Goal: Task Accomplishment & Management: Manage account settings

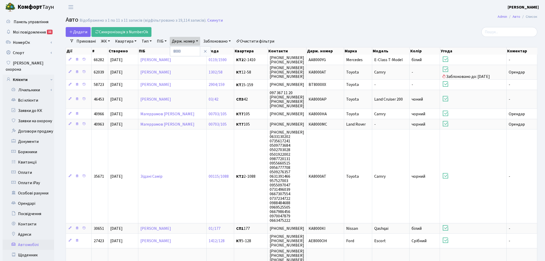
select select "25"
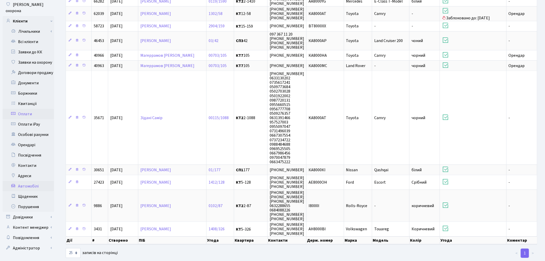
scroll to position [61, 0]
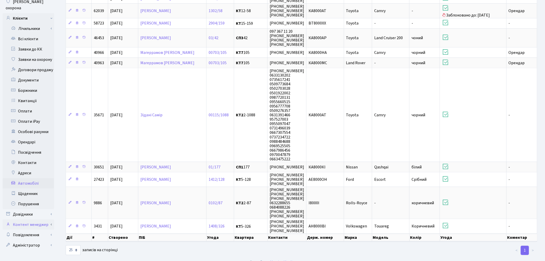
click at [44, 219] on link "Контент менеджер" at bounding box center [29, 224] width 52 height 10
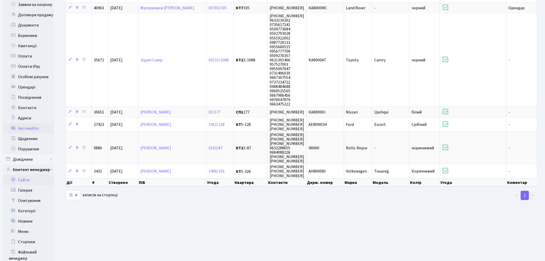
scroll to position [119, 0]
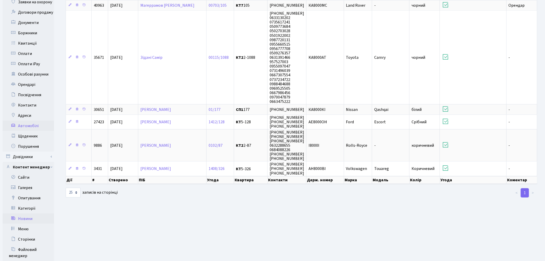
click at [40, 213] on link "Новини" at bounding box center [29, 218] width 52 height 10
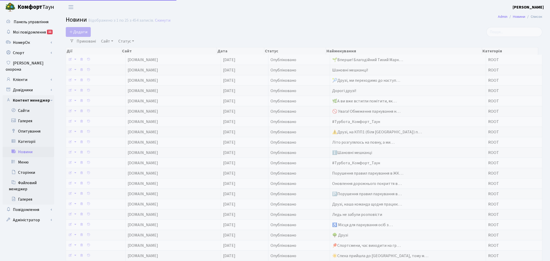
select select "25"
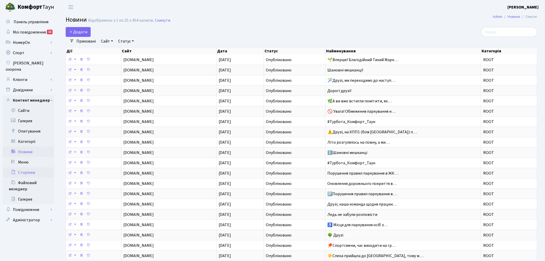
click at [44, 167] on link "Сторінки" at bounding box center [29, 172] width 52 height 10
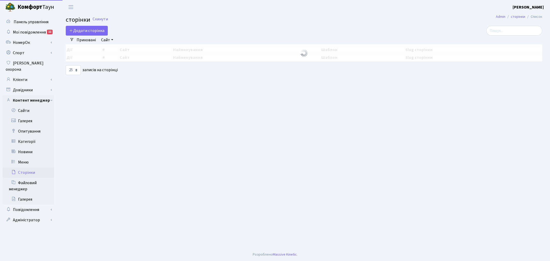
select select "25"
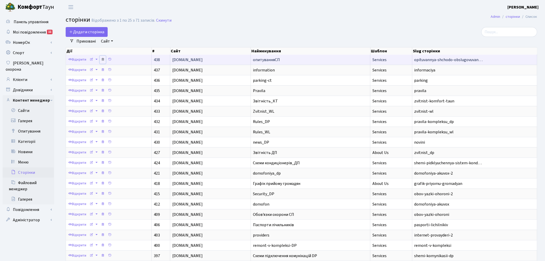
click at [103, 57] on icon at bounding box center [103, 59] width 4 height 4
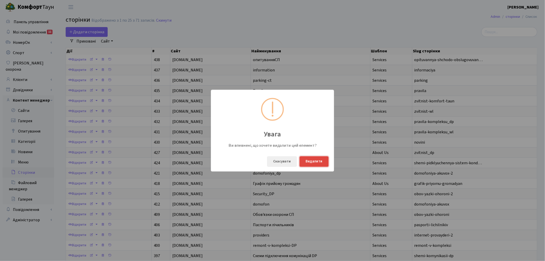
click at [321, 161] on button "Видалити" at bounding box center [314, 161] width 29 height 11
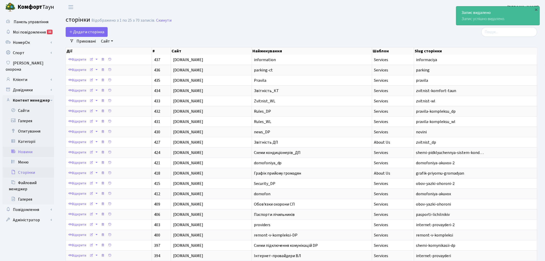
click at [34, 147] on link "Новини" at bounding box center [29, 152] width 52 height 10
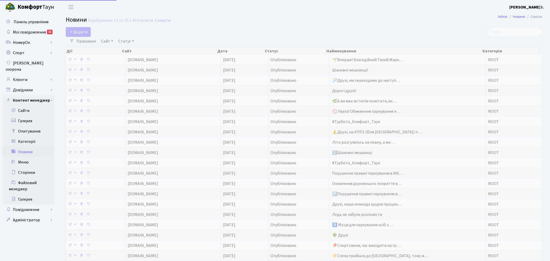
select select "25"
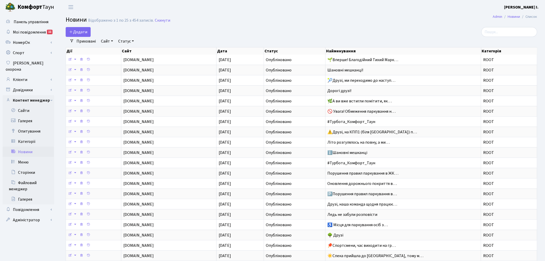
click at [104, 40] on link "Сайт" at bounding box center [107, 41] width 16 height 9
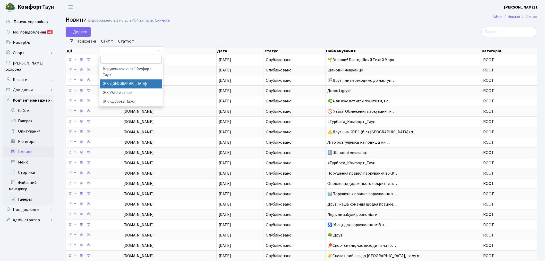
click at [123, 84] on li "ЖК «Svitlo Park»" at bounding box center [131, 83] width 62 height 9
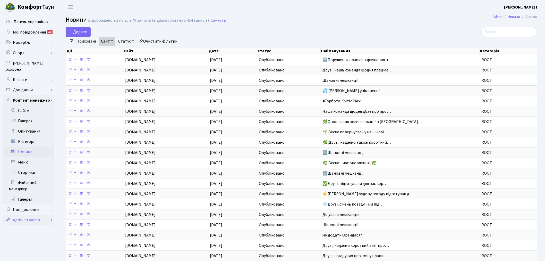
click at [30, 215] on link "Адміністратор" at bounding box center [29, 220] width 52 height 10
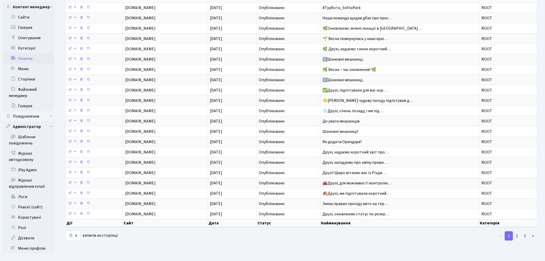
scroll to position [95, 0]
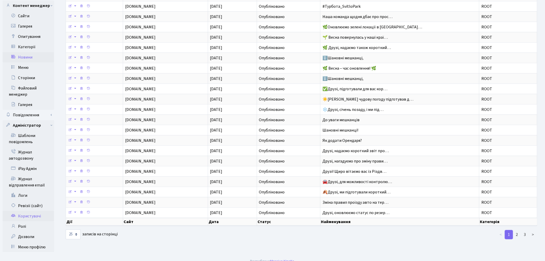
click at [37, 211] on link "Користувачі" at bounding box center [29, 216] width 52 height 10
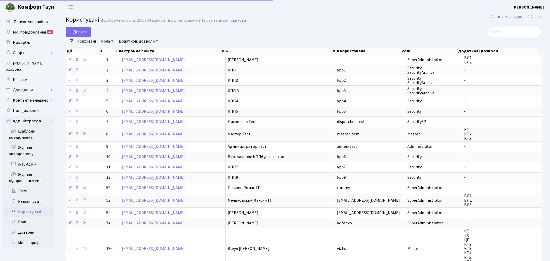
select select "25"
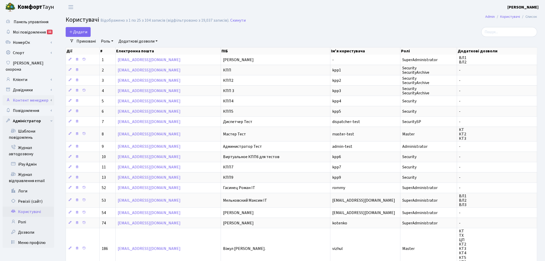
click at [49, 95] on link "Контент менеджер" at bounding box center [29, 100] width 52 height 10
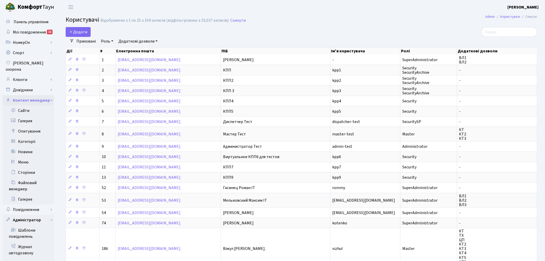
click at [52, 95] on link "Контент менеджер" at bounding box center [29, 100] width 52 height 10
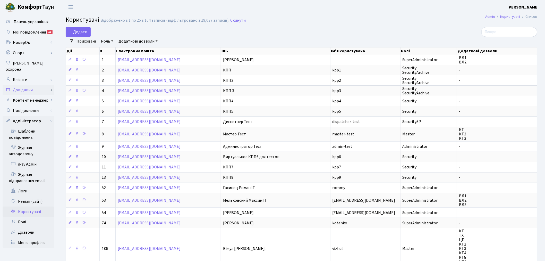
click at [52, 85] on link "Довідники" at bounding box center [29, 90] width 52 height 10
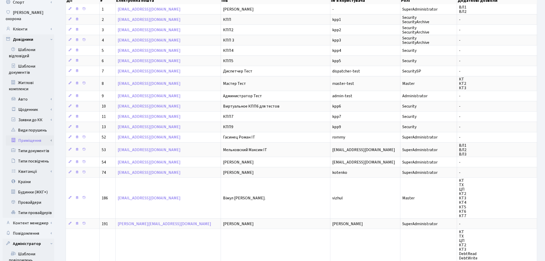
scroll to position [57, 0]
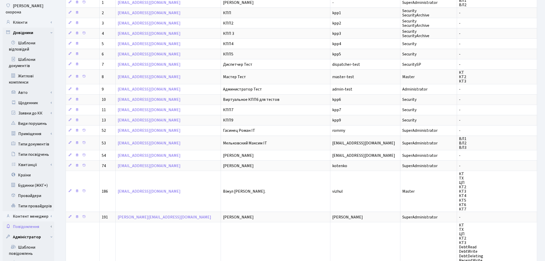
click at [53, 221] on link "Повідомлення" at bounding box center [29, 226] width 52 height 10
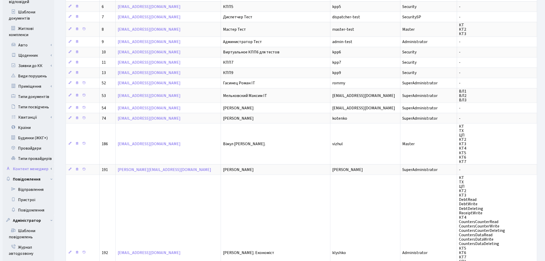
scroll to position [114, 0]
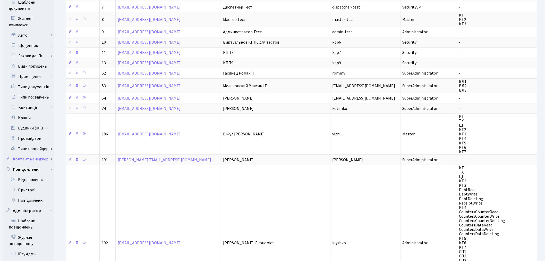
click at [51, 154] on link "Контент менеджер" at bounding box center [29, 159] width 52 height 10
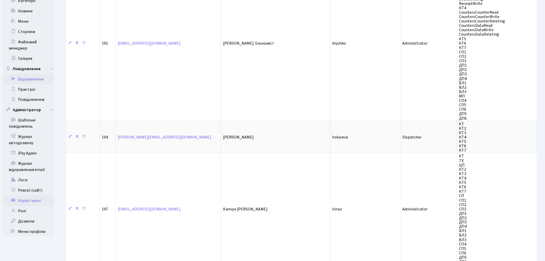
scroll to position [315, 0]
click at [38, 205] on link "Ролі" at bounding box center [29, 210] width 52 height 10
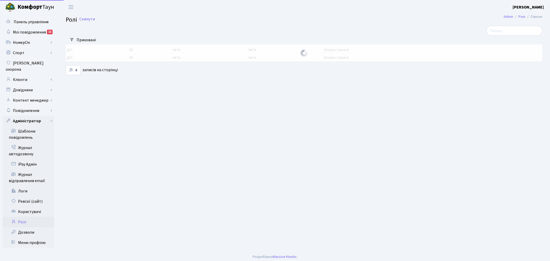
select select "25"
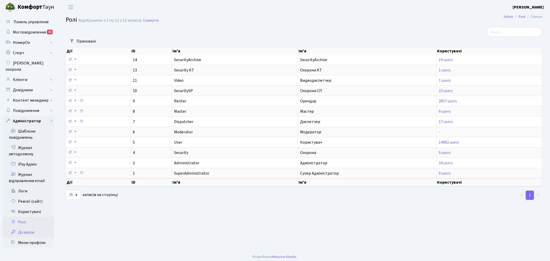
click at [41, 228] on link "Дозволи" at bounding box center [29, 232] width 52 height 10
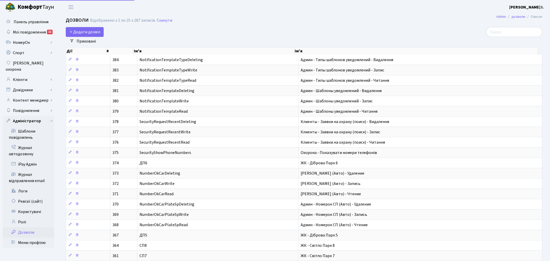
select select "25"
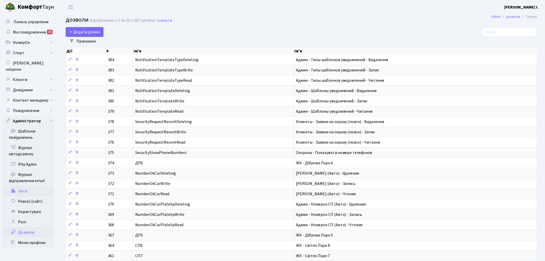
click at [31, 186] on link "Логи" at bounding box center [29, 191] width 52 height 10
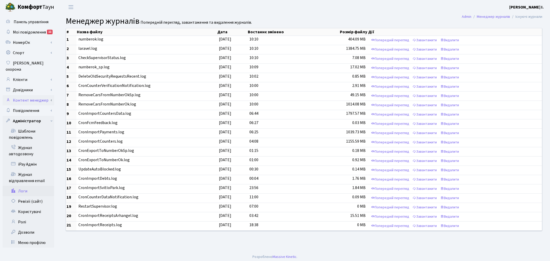
click at [52, 95] on link "Контент менеджер" at bounding box center [29, 100] width 52 height 10
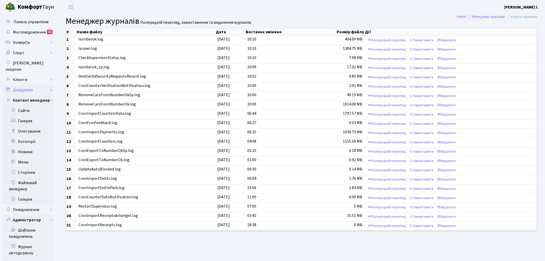
click at [53, 85] on link "Довідники" at bounding box center [29, 90] width 52 height 10
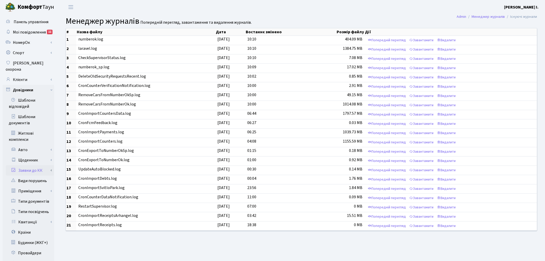
click at [51, 165] on link "Заявки до КК" at bounding box center [30, 170] width 48 height 10
click at [44, 176] on link "Виконавці" at bounding box center [30, 181] width 48 height 10
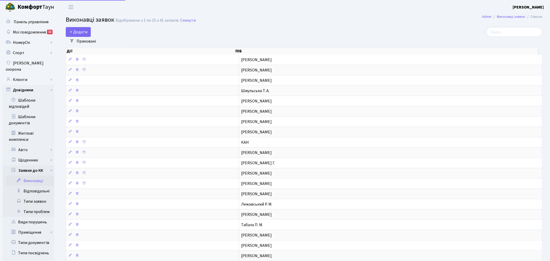
select select "25"
click at [512, 32] on input "search" at bounding box center [510, 32] width 56 height 10
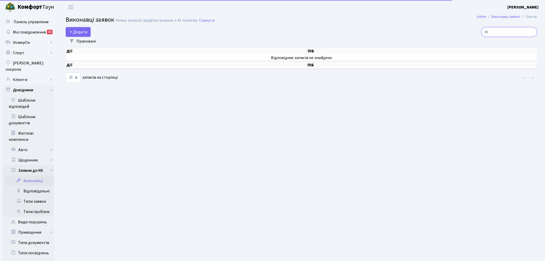
type input "r"
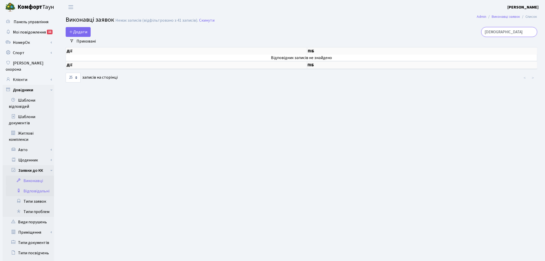
type input "криш"
click at [47, 186] on link "Відповідальні" at bounding box center [30, 191] width 48 height 10
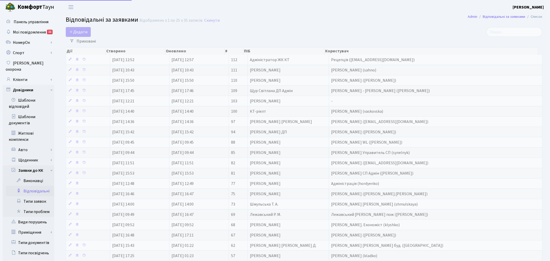
select select "25"
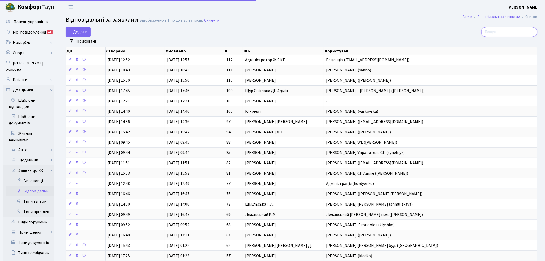
click at [496, 30] on input "search" at bounding box center [510, 32] width 56 height 10
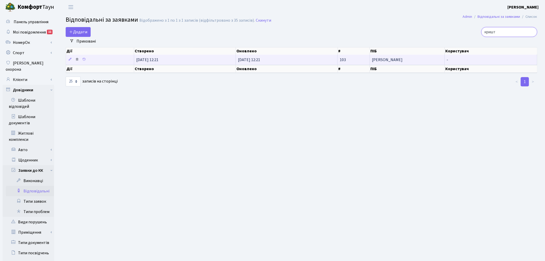
type input "кришт"
click at [78, 58] on icon at bounding box center [77, 59] width 4 height 4
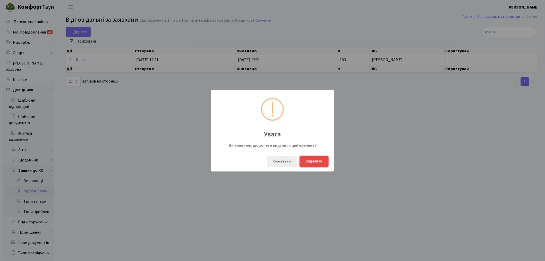
click at [320, 162] on button "Видалити" at bounding box center [314, 161] width 29 height 11
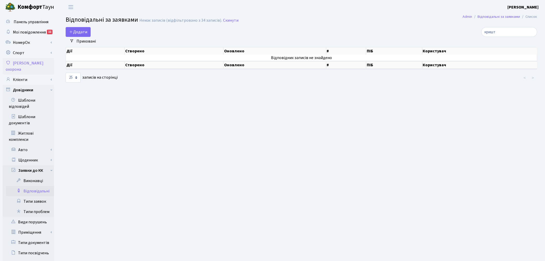
click at [38, 66] on link "[PERSON_NAME] охорона" at bounding box center [29, 66] width 52 height 16
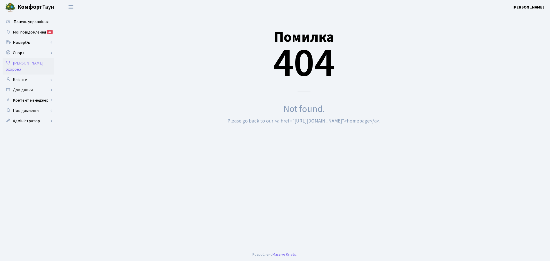
click at [39, 74] on link "Клієнти" at bounding box center [29, 79] width 52 height 10
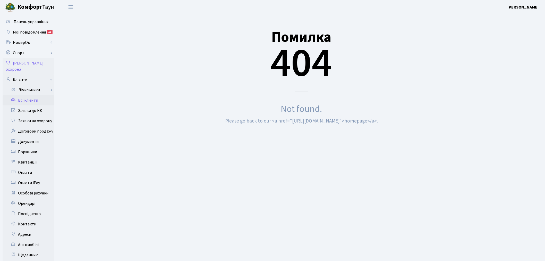
click at [40, 96] on link "Всі клієнти" at bounding box center [29, 100] width 52 height 10
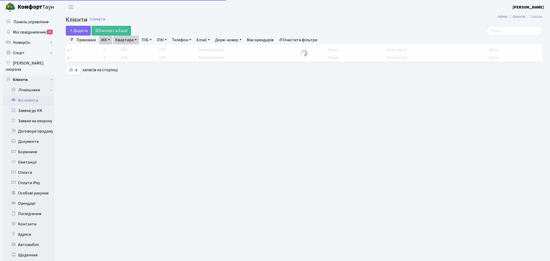
select select "25"
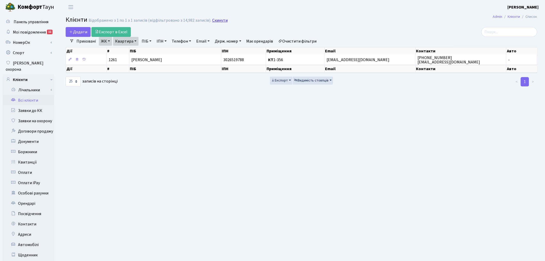
click at [219, 19] on link "Скинути" at bounding box center [219, 20] width 15 height 5
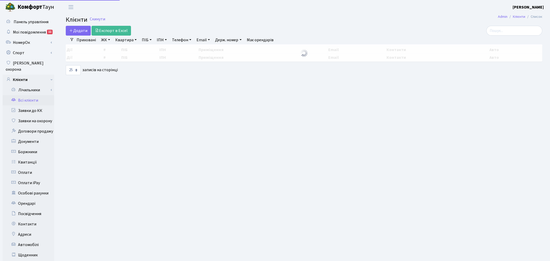
select select
select select "25"
click at [101, 40] on link "ЖК" at bounding box center [105, 40] width 13 height 9
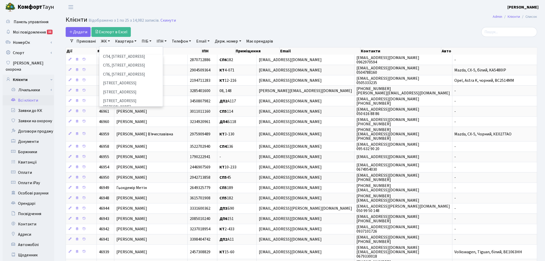
scroll to position [143, 0]
drag, startPoint x: 121, startPoint y: 91, endPoint x: 124, endPoint y: 78, distance: 13.1
click at [121, 124] on li "ДП3, вул. [PERSON_NAME][STREET_ADDRESS]" at bounding box center [131, 131] width 62 height 15
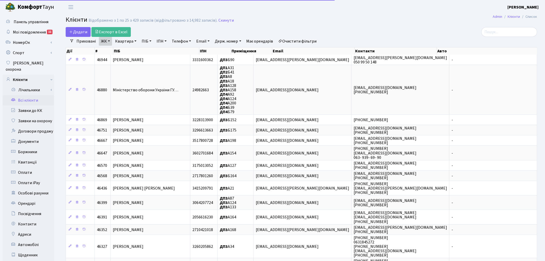
click at [130, 43] on link "Квартира" at bounding box center [126, 41] width 26 height 9
click at [129, 51] on input "text" at bounding box center [128, 51] width 30 height 10
type input "а198"
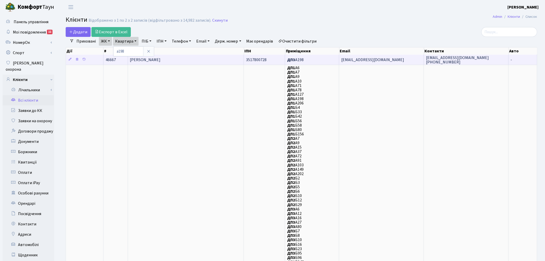
click at [334, 58] on td "ДП3 А198" at bounding box center [312, 60] width 54 height 10
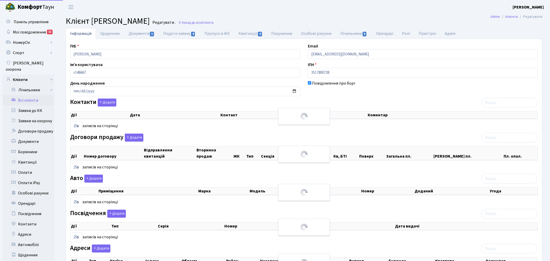
select select "25"
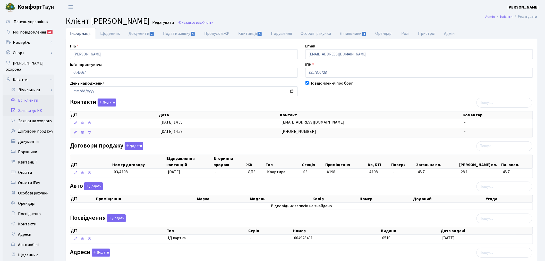
click at [40, 105] on link "Заявки до КК" at bounding box center [29, 110] width 52 height 10
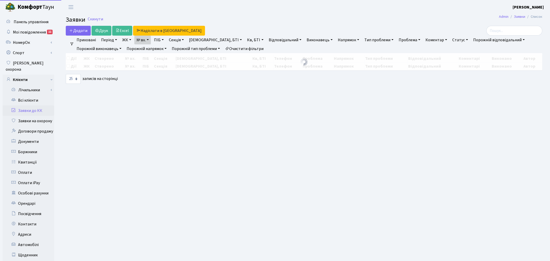
select select "25"
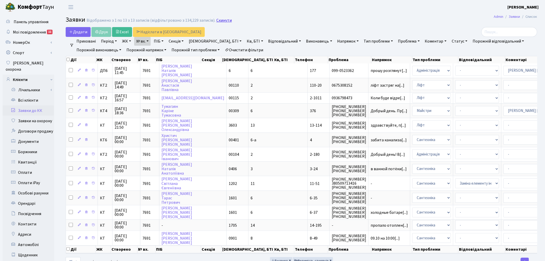
click at [220, 18] on link "Скинути" at bounding box center [224, 20] width 15 height 5
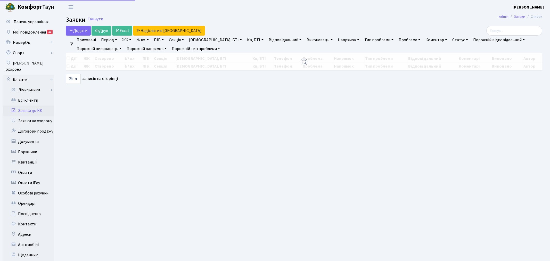
select select "25"
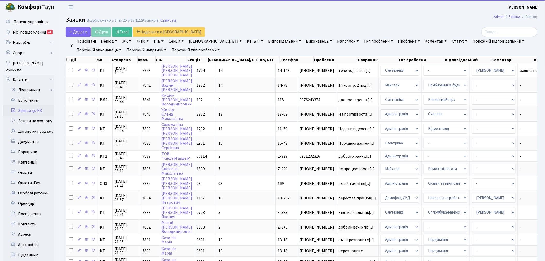
click at [146, 40] on link "№ вх." at bounding box center [142, 41] width 16 height 9
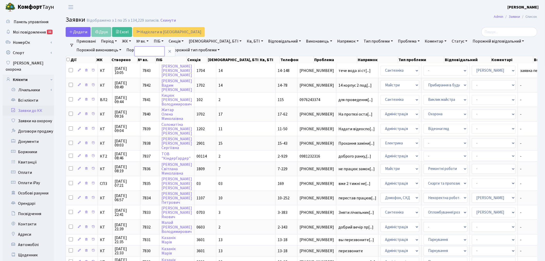
click at [150, 51] on input "text" at bounding box center [150, 51] width 30 height 10
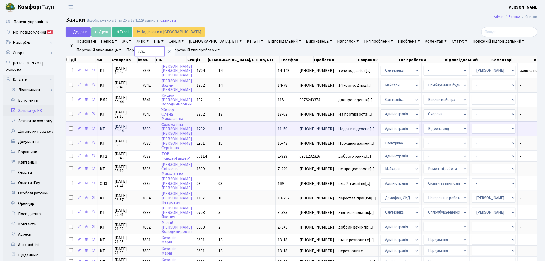
type input "7691"
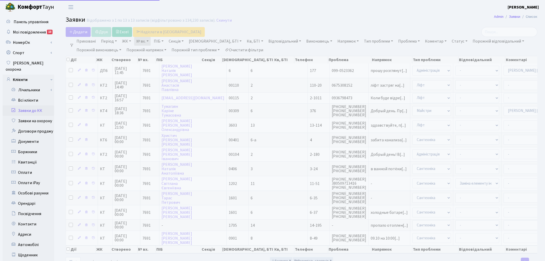
select select "25"
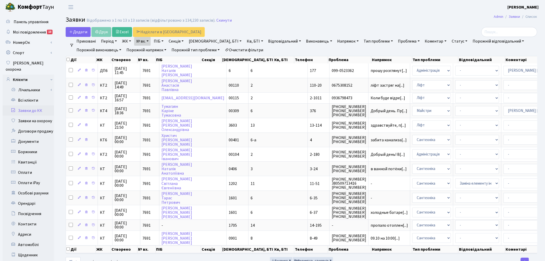
click at [146, 40] on link "№ вх." at bounding box center [142, 41] width 16 height 9
click at [40, 95] on link "Всі клієнти" at bounding box center [29, 100] width 52 height 10
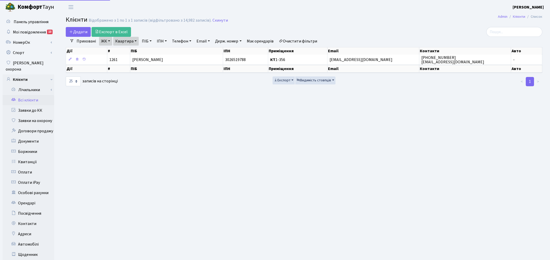
select select "25"
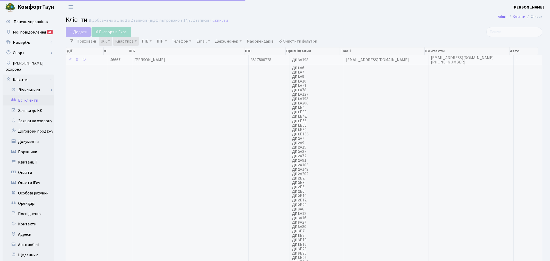
select select "25"
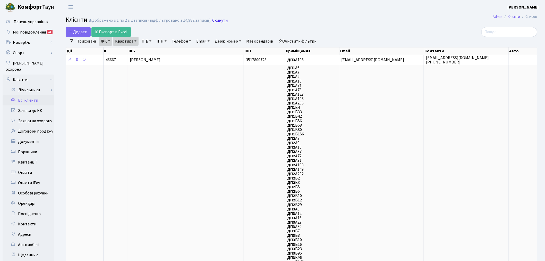
drag, startPoint x: 214, startPoint y: 19, endPoint x: 210, endPoint y: 22, distance: 5.5
click at [215, 19] on link "Скинути" at bounding box center [219, 20] width 15 height 5
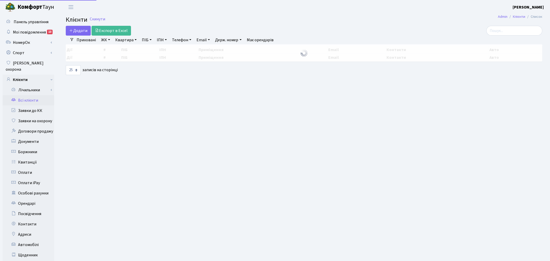
select select "25"
click at [110, 44] on link "ЖК" at bounding box center [105, 40] width 13 height 9
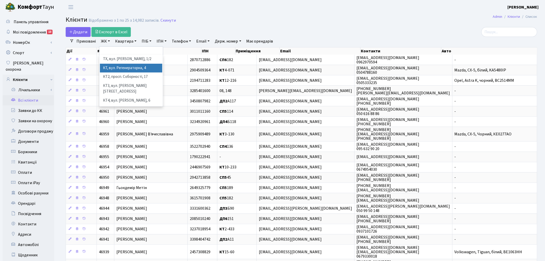
drag, startPoint x: 124, startPoint y: 65, endPoint x: 131, endPoint y: 43, distance: 22.6
click at [123, 64] on li "КТ, вул. Регенераторна, 4" at bounding box center [131, 68] width 62 height 9
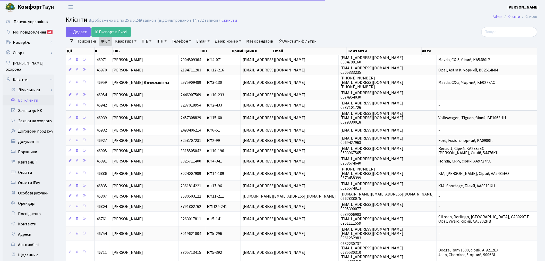
click at [132, 41] on link "Квартира" at bounding box center [126, 41] width 26 height 9
click at [130, 50] on input "text" at bounding box center [128, 51] width 30 height 10
type input "14-153"
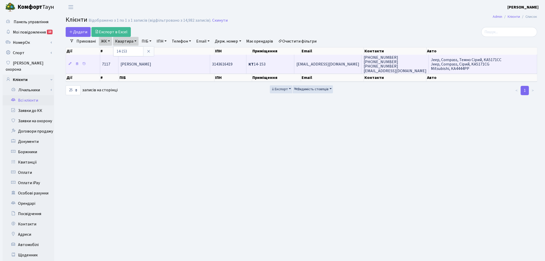
click at [287, 61] on td "КТ 14-153" at bounding box center [271, 64] width 48 height 19
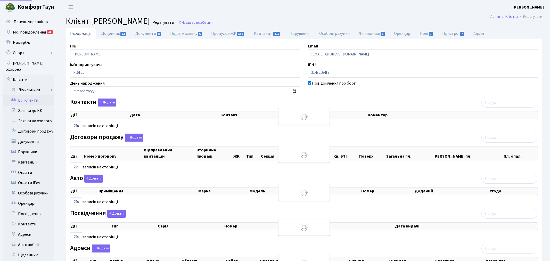
select select "25"
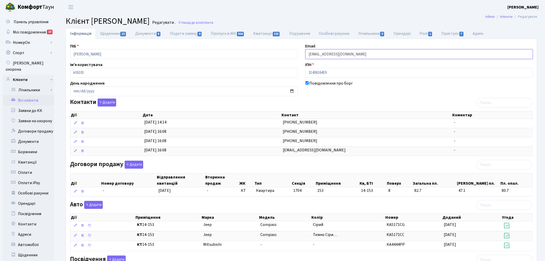
drag, startPoint x: 351, startPoint y: 55, endPoint x: 293, endPoint y: 56, distance: 57.7
click at [293, 56] on div "ПІБ [PERSON_NAME] Email [EMAIL_ADDRESS][DOMAIN_NAME] Ім'я користувача kt6101 ІП…" at bounding box center [301, 188] width 471 height 290
click at [34, 95] on link "Всі клієнти" at bounding box center [29, 100] width 52 height 10
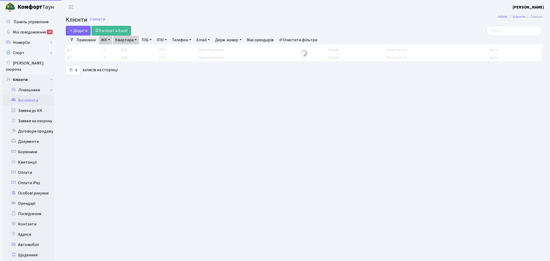
select select "25"
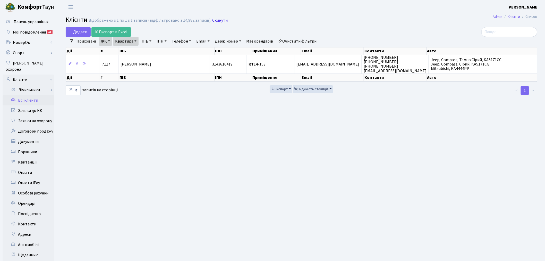
click at [212, 21] on link "Скинути" at bounding box center [219, 20] width 15 height 5
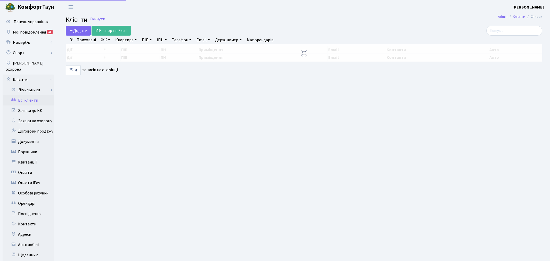
select select "25"
click at [510, 32] on input "search" at bounding box center [510, 31] width 56 height 10
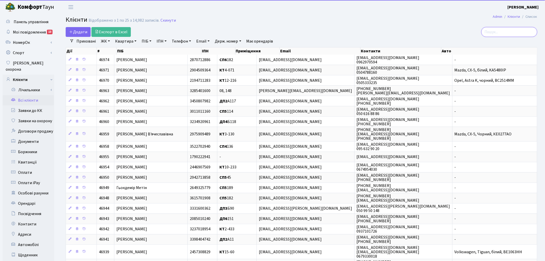
paste input "Роман Знаешев <znaeshevroman@gmail.com>"
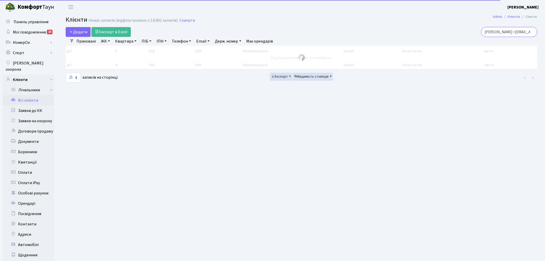
drag, startPoint x: 509, startPoint y: 32, endPoint x: 456, endPoint y: 33, distance: 52.8
click at [456, 33] on div "Роман Знаешев <znaeshevroman@gmail.com" at bounding box center [462, 32] width 152 height 10
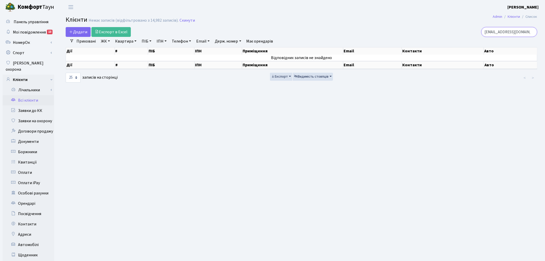
type input "znaeshevroman@gmail.com"
click at [27, 8] on b "Комфорт" at bounding box center [30, 7] width 25 height 8
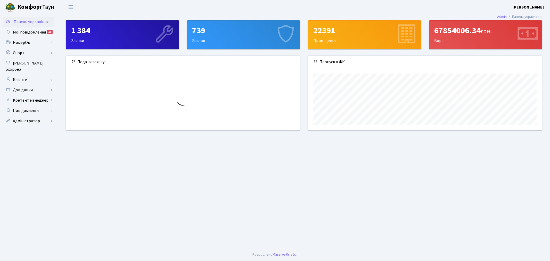
scroll to position [74, 234]
click at [532, 6] on b "[PERSON_NAME]" at bounding box center [527, 7] width 31 height 6
click at [505, 28] on link "Вийти" at bounding box center [517, 28] width 51 height 8
